Goal: Task Accomplishment & Management: Manage account settings

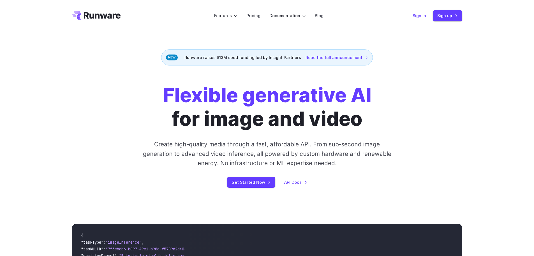
click at [420, 12] on link "Sign in" at bounding box center [419, 15] width 13 height 6
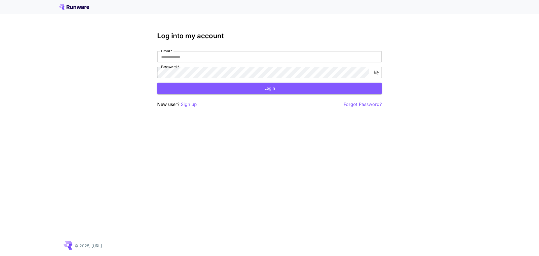
click at [213, 52] on input "Email   *" at bounding box center [269, 56] width 224 height 11
type input "**********"
click button "Login" at bounding box center [269, 87] width 224 height 11
